Goal: Entertainment & Leisure: Browse casually

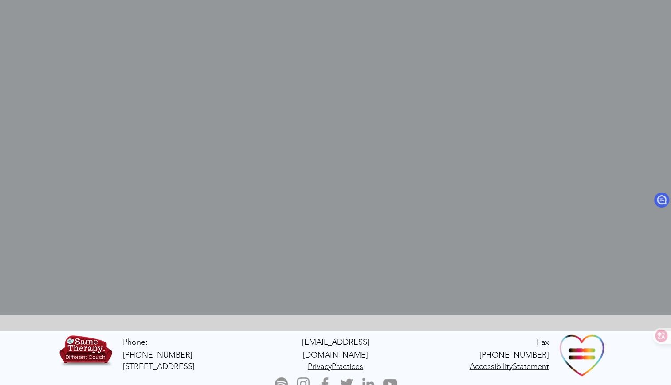
scroll to position [234, 0]
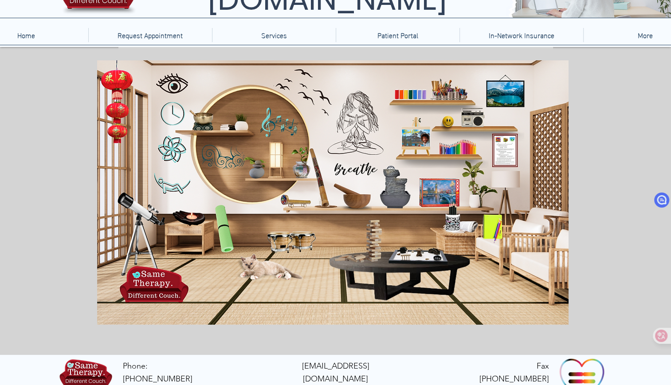
scroll to position [7, 0]
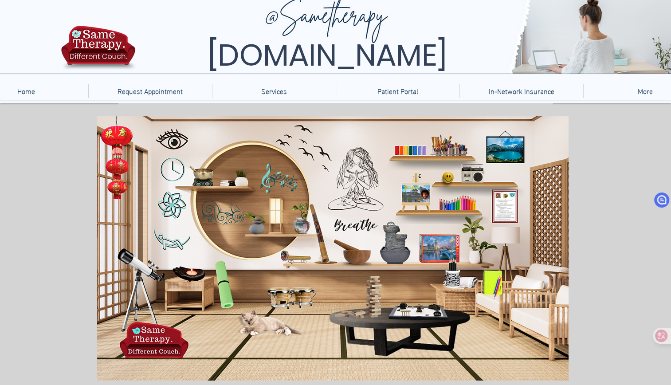
click at [481, 198] on img "main content" at bounding box center [332, 248] width 471 height 264
click at [450, 207] on icon "main content" at bounding box center [458, 200] width 40 height 16
click at [359, 176] on icon "main content" at bounding box center [359, 177] width 43 height 64
click at [262, 323] on icon "An image of a cat, nothing happens when clicked." at bounding box center [265, 320] width 67 height 26
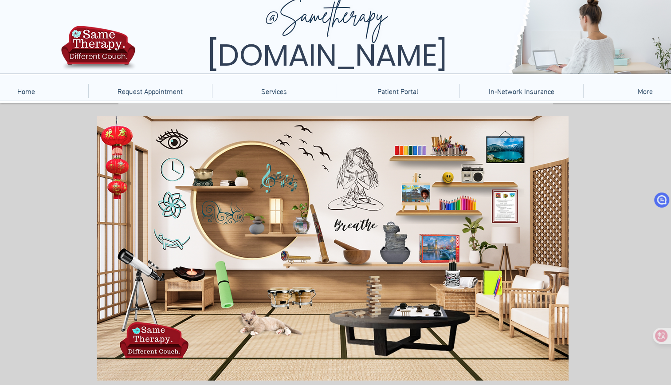
click at [278, 326] on icon "An image of a cat, nothing happens when clicked." at bounding box center [265, 320] width 67 height 26
click at [256, 325] on icon "An image of a cat, nothing happens when clicked." at bounding box center [265, 320] width 67 height 26
click at [268, 320] on icon "An image of a cat, nothing happens when clicked." at bounding box center [265, 320] width 67 height 26
click at [257, 322] on icon "An image of a cat, nothing happens when clicked." at bounding box center [265, 320] width 67 height 26
click at [260, 327] on icon "An image of a cat, nothing happens when clicked." at bounding box center [265, 320] width 67 height 26
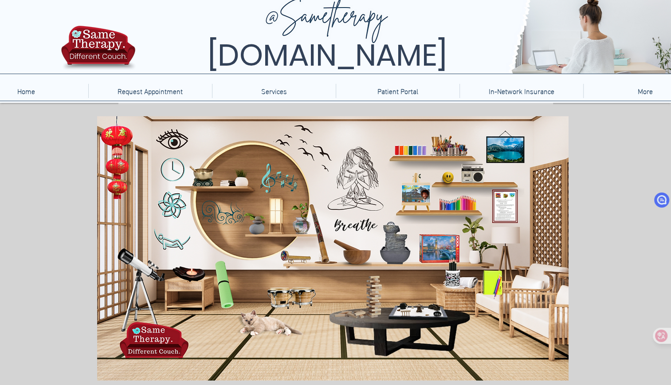
click at [265, 320] on icon "An image of a cat, nothing happens when clicked." at bounding box center [265, 320] width 67 height 26
click at [170, 241] on icon "main content" at bounding box center [169, 237] width 31 height 17
click at [226, 290] on icon "main content" at bounding box center [220, 282] width 27 height 51
click at [283, 180] on icon "main content" at bounding box center [277, 179] width 41 height 31
click at [298, 256] on icon "An image of a kaleidoscope, when clicked brings you to a relaxing kaleidoscope …" at bounding box center [294, 258] width 32 height 12
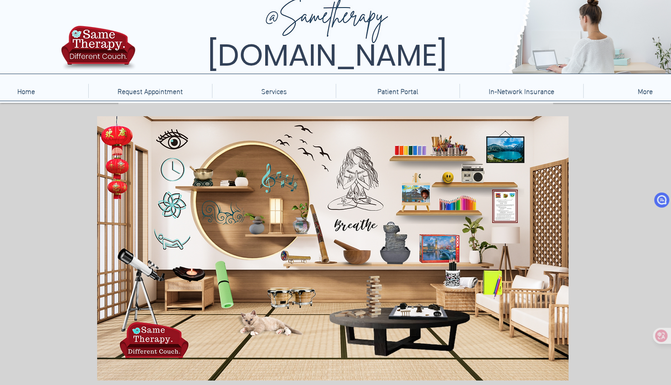
click at [504, 200] on icon "main content" at bounding box center [503, 203] width 24 height 32
click at [617, 211] on div "main content" at bounding box center [335, 253] width 671 height 300
click at [606, 147] on div "main content" at bounding box center [335, 253] width 671 height 300
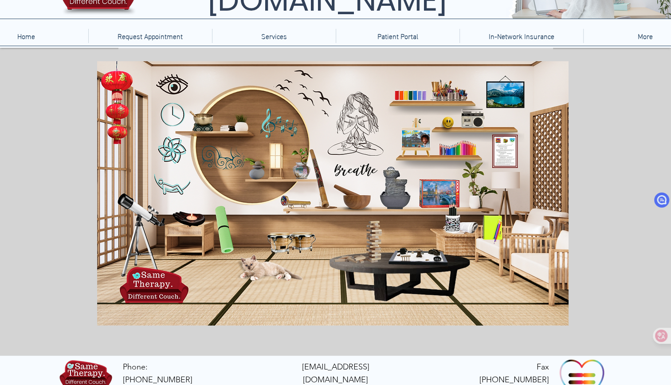
scroll to position [96, 0]
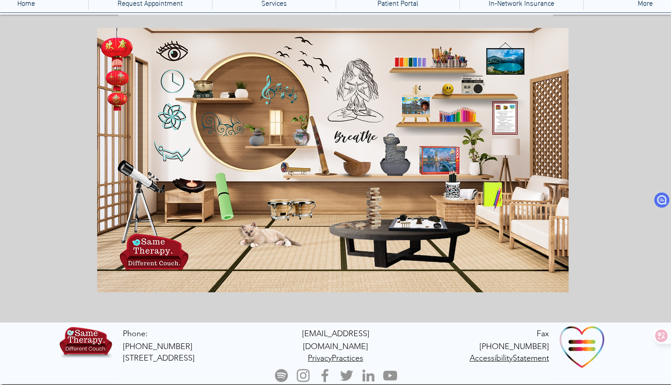
click at [377, 216] on icon "An image of a Jenga game when clicked brings you to an online version of Jenga." at bounding box center [373, 207] width 18 height 46
